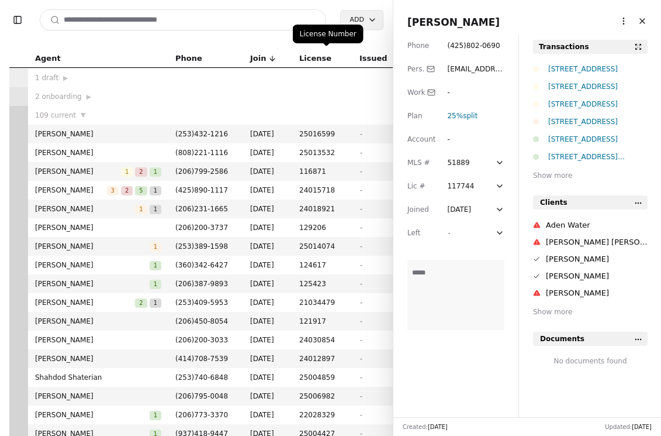
click at [306, 44] on div "Toggle Sidebar Search Add Agent Phone Join License Issued Expires 1 draft ▶ 2 o…" at bounding box center [196, 218] width 393 height 436
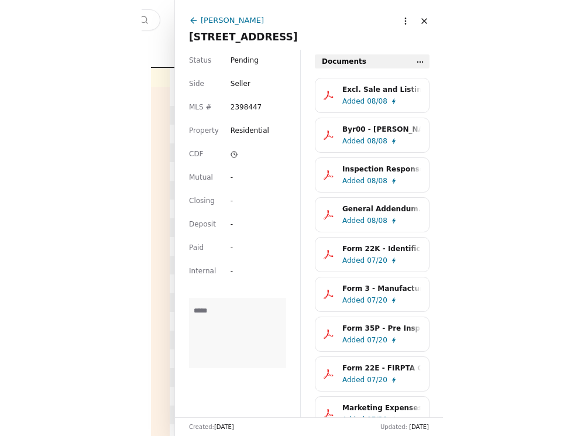
scroll to position [470, 0]
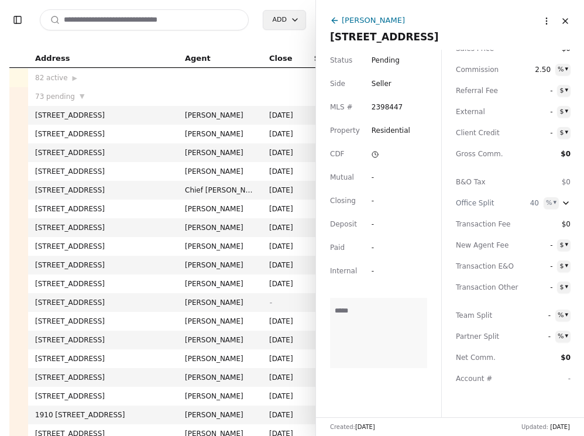
click at [114, 19] on input at bounding box center [144, 19] width 209 height 21
paste input "**********"
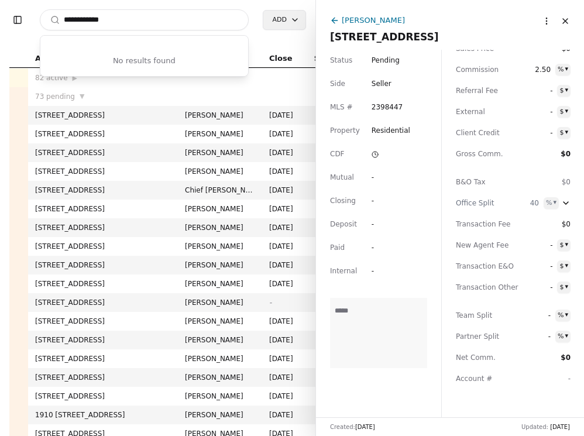
drag, startPoint x: 95, startPoint y: 19, endPoint x: -14, endPoint y: 20, distance: 108.8
click at [0, 20] on html "**********" at bounding box center [292, 218] width 584 height 436
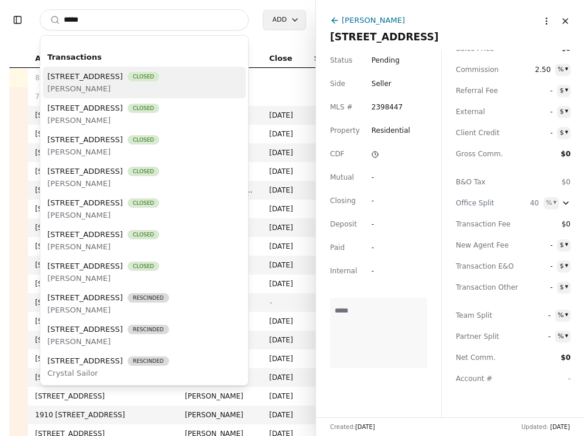
drag, startPoint x: 84, startPoint y: 23, endPoint x: 2, endPoint y: 23, distance: 82.5
click at [2, 23] on div "Toggle Sidebar Search ***** Transactions [STREET_ADDRESS] Closed [PERSON_NAME] …" at bounding box center [157, 218] width 315 height 436
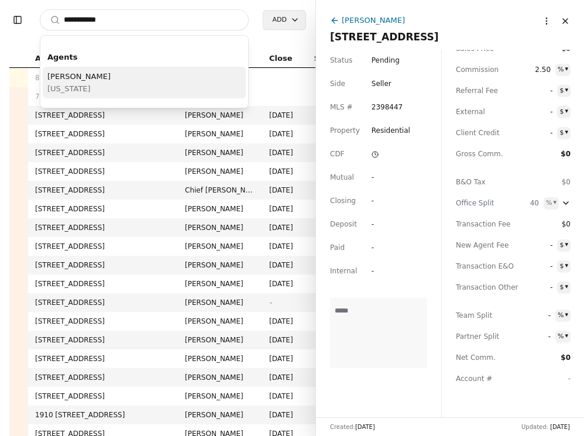
type input "**********"
click at [115, 80] on div "[PERSON_NAME][US_STATE]" at bounding box center [144, 83] width 203 height 32
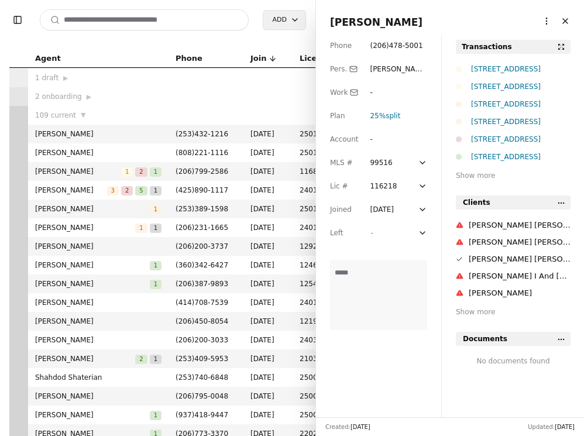
click at [301, 180] on div "Show more" at bounding box center [513, 176] width 115 height 12
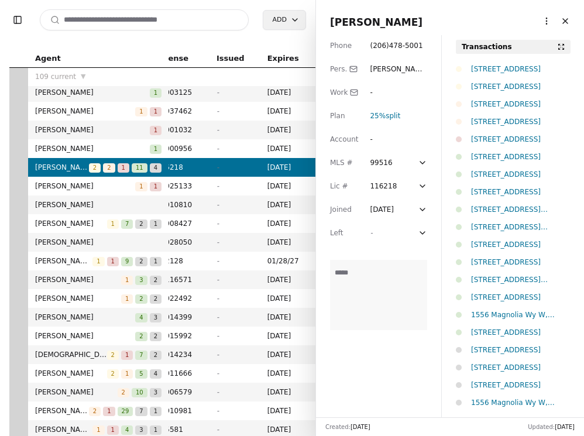
scroll to position [223, 0]
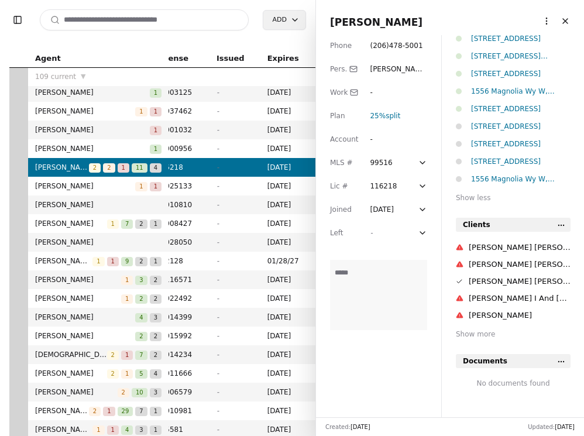
click at [301, 204] on div "Transactions [STREET_ADDRESS] [STREET_ADDRESS] [STREET_ADDRESS] [STREET_ADDRESS…" at bounding box center [513, 118] width 143 height 605
click at [301, 187] on div "[STREET_ADDRESS] [STREET_ADDRESS] [STREET_ADDRESS] [STREET_ADDRESS] [STREET_ADD…" at bounding box center [513, 22] width 115 height 364
click at [301, 195] on div "Show less" at bounding box center [513, 198] width 115 height 12
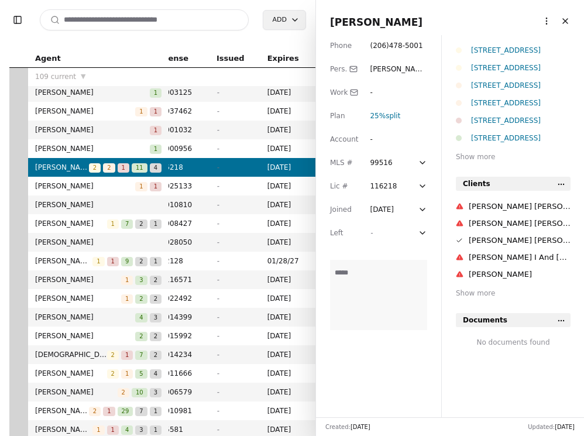
click at [301, 156] on div "Show more" at bounding box center [513, 157] width 115 height 12
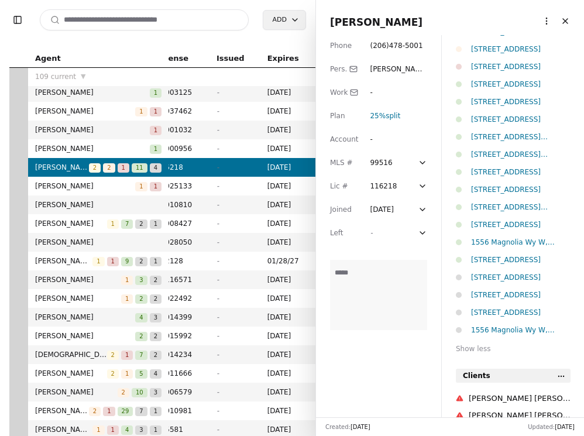
scroll to position [0, 0]
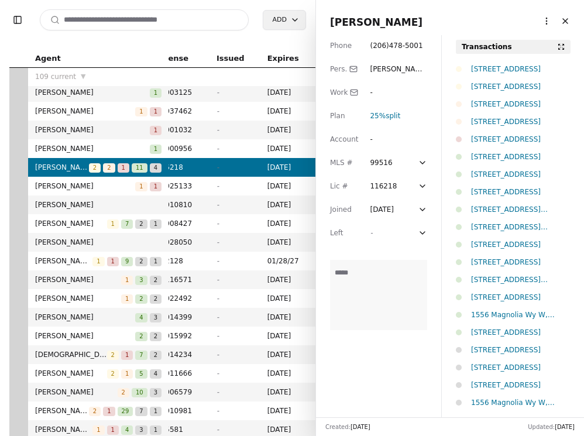
click at [301, 48] on button at bounding box center [561, 47] width 14 height 14
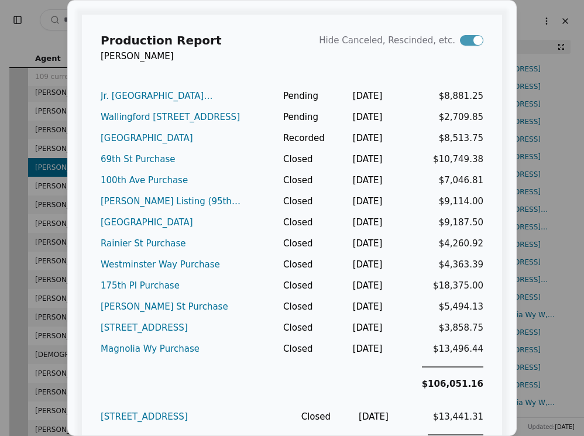
type button "on"
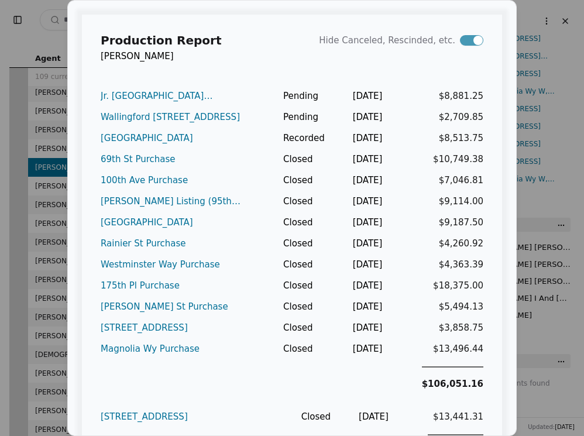
click at [190, 90] on div "Jr. [GEOGRAPHIC_DATA] ([GEOGRAPHIC_DATA])" at bounding box center [178, 96] width 154 height 14
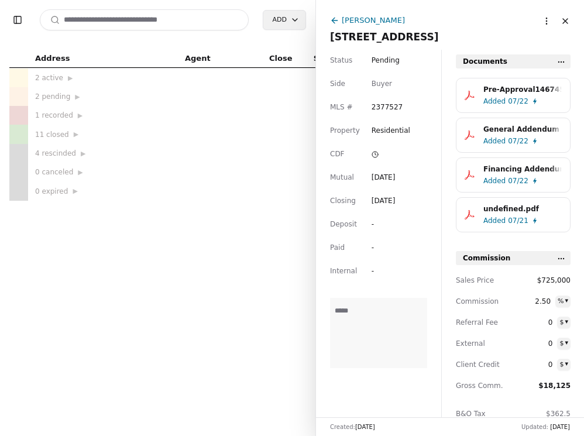
click at [301, 22] on icon at bounding box center [334, 20] width 9 height 9
